Goal: Navigation & Orientation: Find specific page/section

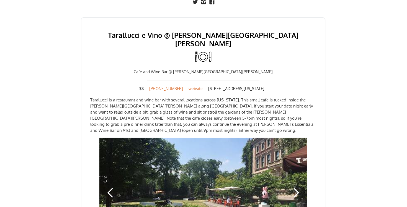
scroll to position [298, 0]
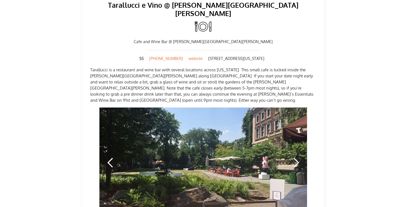
click at [296, 131] on div "next slide" at bounding box center [296, 163] width 22 height 111
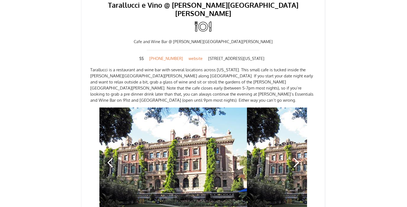
click at [296, 157] on div "next slide" at bounding box center [295, 162] width 11 height 11
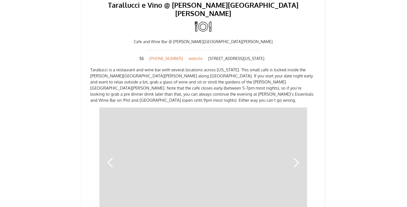
click at [296, 157] on div "next slide" at bounding box center [295, 162] width 11 height 11
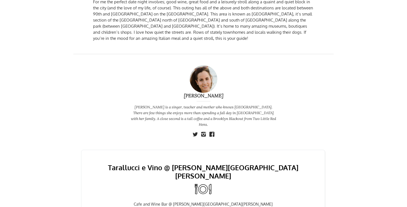
scroll to position [0, 0]
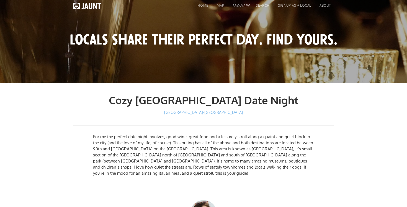
click at [221, 2] on div "home map browse BY LOCAL BY GROUP By schedule By interests By LOCATION search s…" at bounding box center [203, 6] width 407 height 12
click at [221, 6] on link "map" at bounding box center [219, 6] width 16 height 8
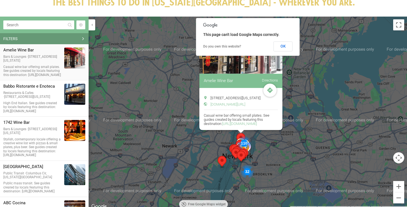
scroll to position [72, 0]
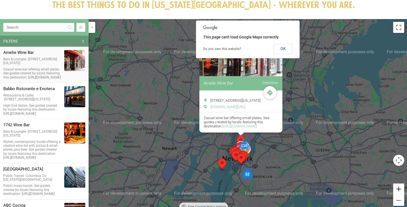
click at [398, 188] on button "Zoom in" at bounding box center [398, 189] width 11 height 11
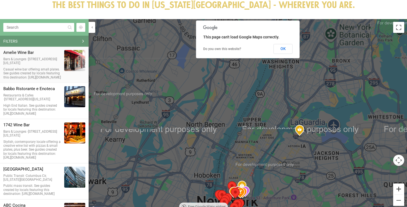
click at [398, 188] on button "Zoom in" at bounding box center [398, 189] width 11 height 11
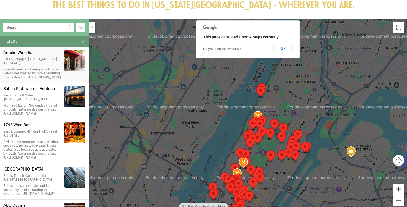
click at [398, 188] on button "Zoom in" at bounding box center [398, 189] width 11 height 11
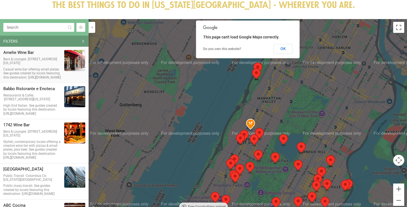
drag, startPoint x: 363, startPoint y: 145, endPoint x: 337, endPoint y: 145, distance: 26.0
click at [337, 145] on div at bounding box center [248, 116] width 318 height 194
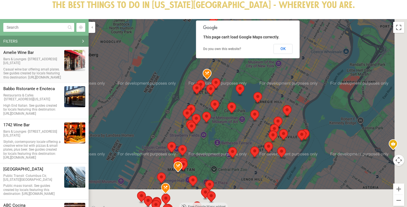
drag, startPoint x: 337, startPoint y: 145, endPoint x: 296, endPoint y: 89, distance: 69.2
click at [296, 89] on div at bounding box center [248, 116] width 318 height 194
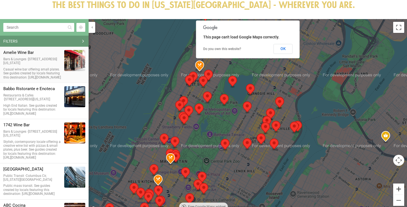
click at [398, 187] on button "Zoom in" at bounding box center [398, 189] width 11 height 11
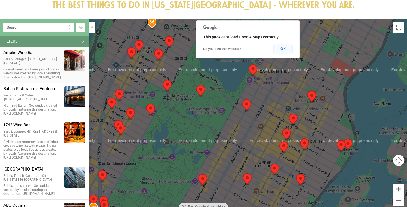
click at [287, 52] on button "OK" at bounding box center [282, 49] width 19 height 10
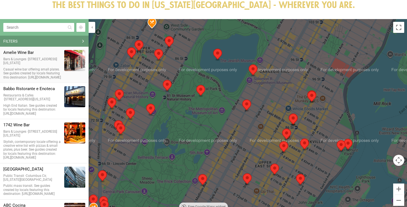
click at [254, 70] on img "Bluestone Lane - Upper East Side" at bounding box center [253, 70] width 9 height 12
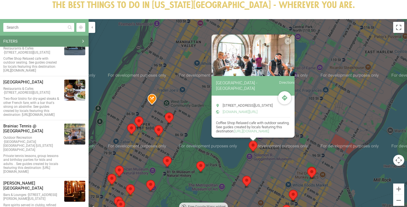
click at [311, 173] on img "1742 Wine Bar" at bounding box center [311, 173] width 9 height 12
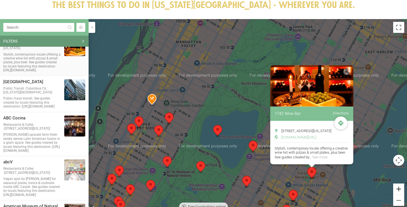
click at [398, 190] on button "Zoom in" at bounding box center [398, 189] width 11 height 11
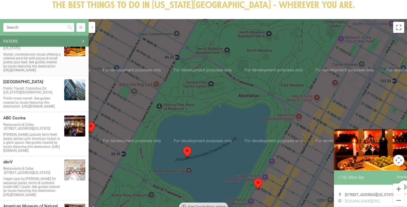
drag, startPoint x: 292, startPoint y: 179, endPoint x: 260, endPoint y: 140, distance: 50.0
click at [260, 140] on div "1742 Wine Bar Directions [STREET_ADDRESS][US_STATE] [DOMAIN_NAME][URL]" at bounding box center [248, 116] width 318 height 194
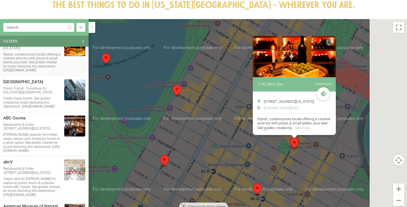
drag, startPoint x: 262, startPoint y: 145, endPoint x: 217, endPoint y: 95, distance: 67.2
click at [217, 95] on div "1742 Wine Bar Directions [STREET_ADDRESS][US_STATE] [DOMAIN_NAME][URL]" at bounding box center [248, 116] width 318 height 194
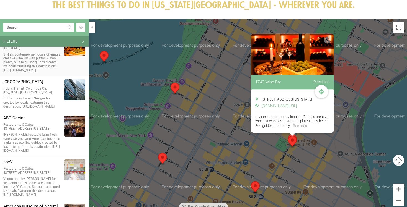
click at [296, 135] on img "DTUT" at bounding box center [292, 141] width 9 height 12
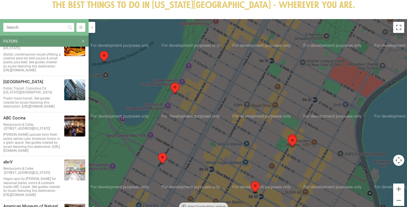
scroll to position [3255, 0]
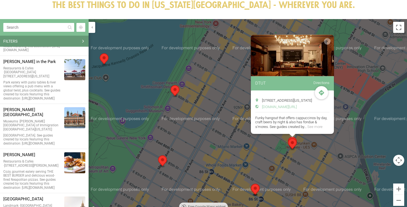
click at [295, 148] on img "1742 Wine Bar" at bounding box center [292, 144] width 9 height 12
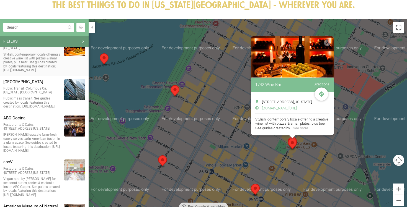
click at [257, 190] on img "Fat Cat" at bounding box center [255, 190] width 9 height 12
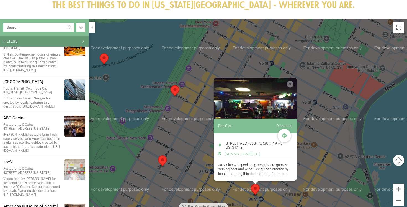
scroll to position [3609, 0]
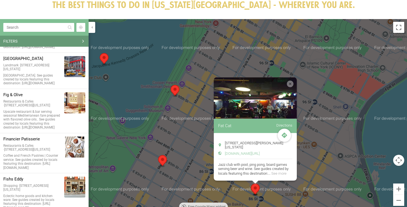
click at [161, 158] on img "Le Pain Quotidien" at bounding box center [162, 161] width 9 height 12
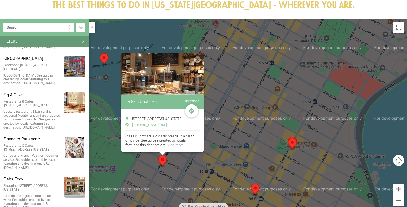
scroll to position [5985, 0]
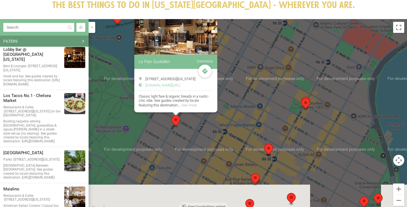
drag, startPoint x: 242, startPoint y: 132, endPoint x: 251, endPoint y: 106, distance: 28.1
click at [251, 106] on div "Le Pain Quotidien Directions [STREET_ADDRESS][US_STATE] [DOMAIN_NAME][URL]" at bounding box center [248, 116] width 318 height 194
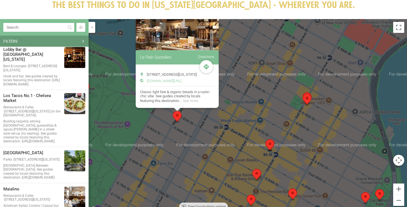
click at [258, 173] on img "Caledonia Bar" at bounding box center [256, 175] width 9 height 12
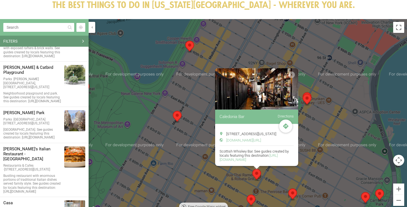
click at [293, 197] on img "My Gym Upper East 83rd" at bounding box center [292, 195] width 9 height 12
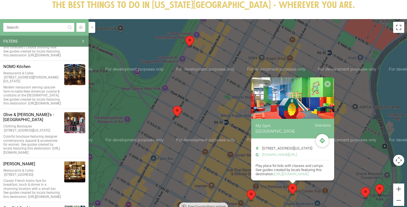
click at [250, 195] on img "Comic Strip" at bounding box center [251, 196] width 9 height 12
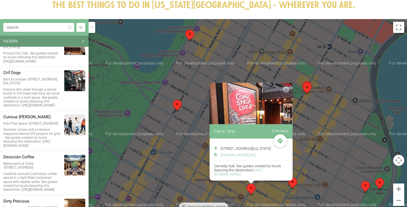
click at [370, 189] on div "To navigate, press the arrow keys. Comic Strip Directions [STREET_ADDRESS][US_S…" at bounding box center [248, 116] width 318 height 194
click at [365, 187] on img "Carl Schurz Park" at bounding box center [365, 187] width 9 height 12
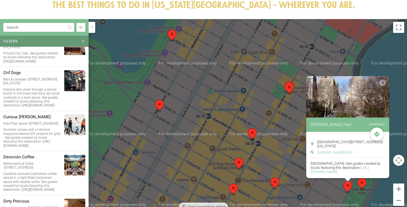
scroll to position [2145, 0]
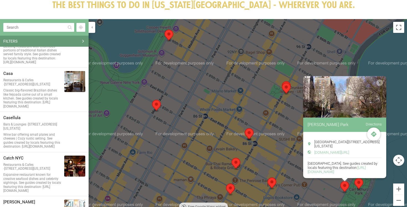
click at [359, 183] on img "Carl Schurz & Catbird Playground" at bounding box center [358, 184] width 9 height 12
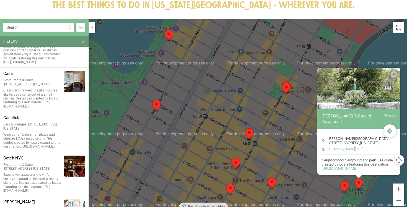
scroll to position [2100, 0]
